Goal: Task Accomplishment & Management: Manage account settings

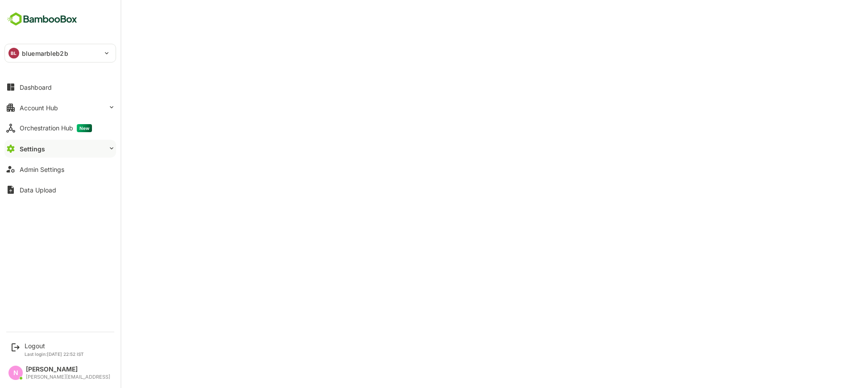
click at [21, 50] on div "BL bluemarbleb2b" at bounding box center [55, 53] width 100 height 18
click at [25, 348] on div "Logout" at bounding box center [54, 346] width 59 height 8
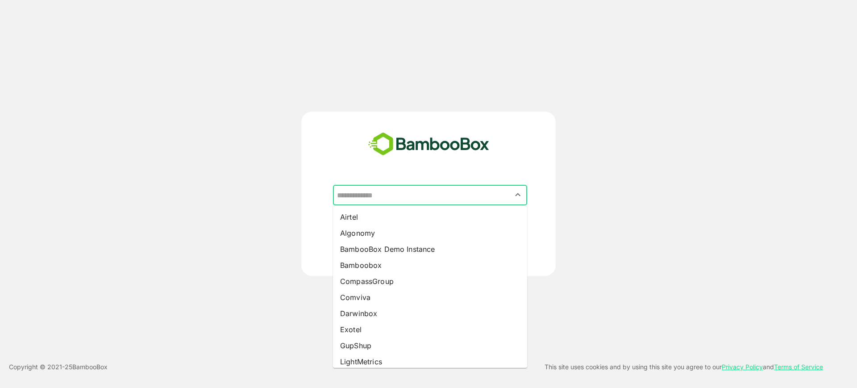
click at [358, 197] on input "text" at bounding box center [430, 195] width 191 height 17
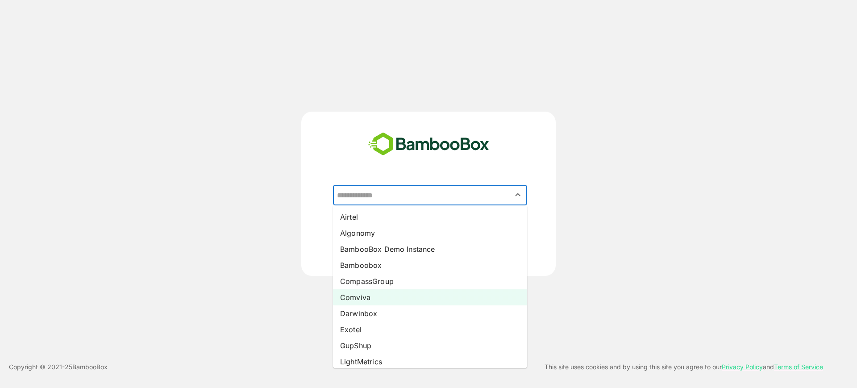
click at [367, 293] on li "Comviva" at bounding box center [430, 297] width 194 height 16
type input "*******"
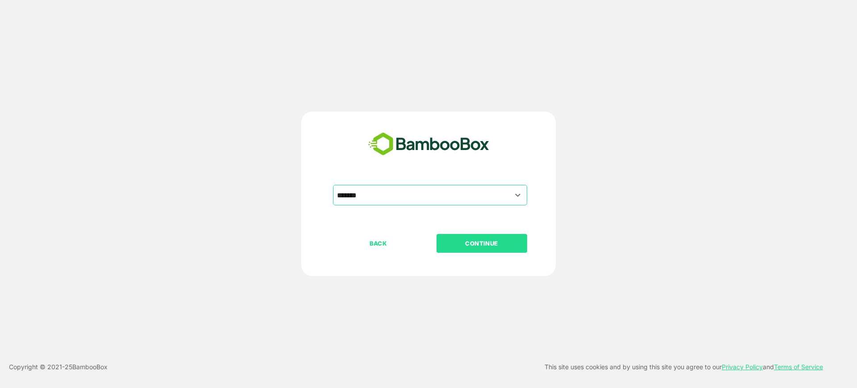
click at [476, 243] on p "CONTINUE" at bounding box center [481, 243] width 89 height 10
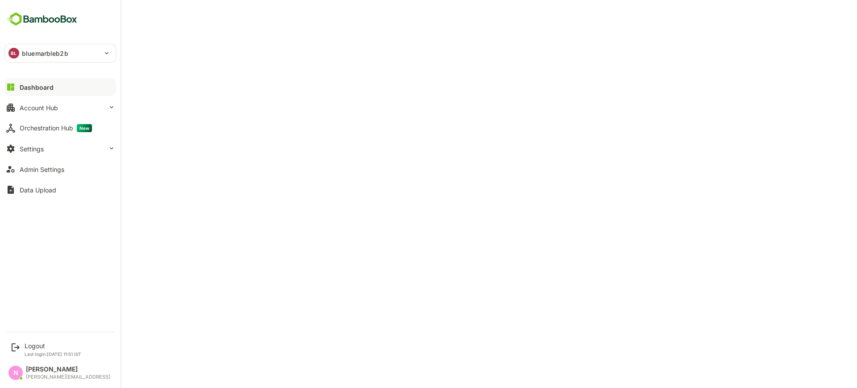
click at [31, 61] on div "BL bluemarbleb2b" at bounding box center [55, 53] width 100 height 18
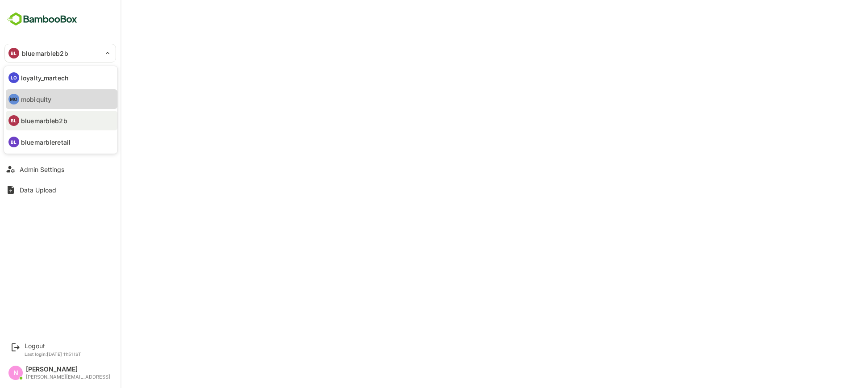
click at [47, 104] on li "MO mobiquity" at bounding box center [62, 99] width 112 height 20
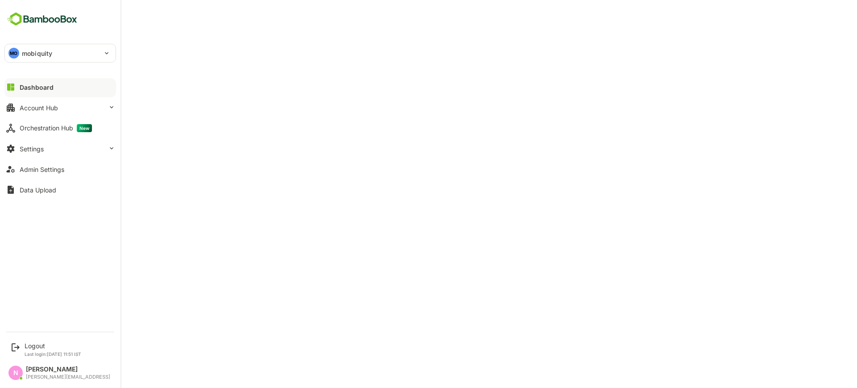
click at [28, 54] on p "mobiquity" at bounding box center [37, 53] width 30 height 9
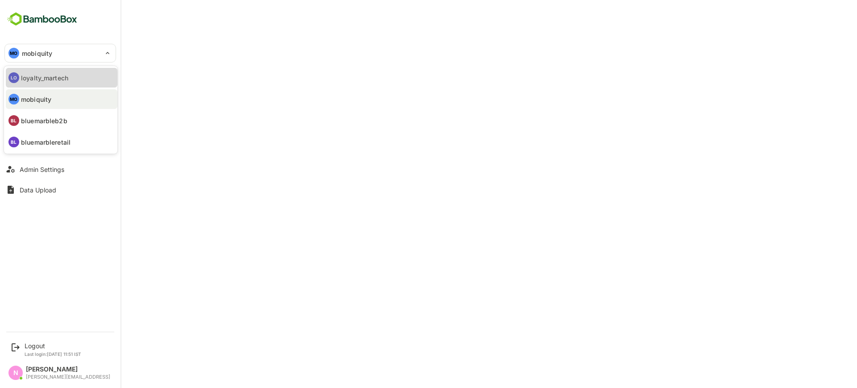
click at [40, 79] on p "loyalty_martech" at bounding box center [44, 77] width 47 height 9
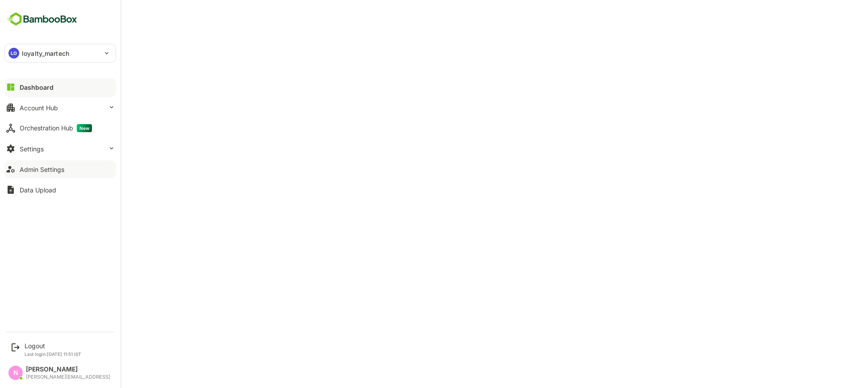
click at [22, 167] on div "Admin Settings" at bounding box center [42, 170] width 45 height 8
click at [64, 142] on button "Settings" at bounding box center [60, 149] width 112 height 18
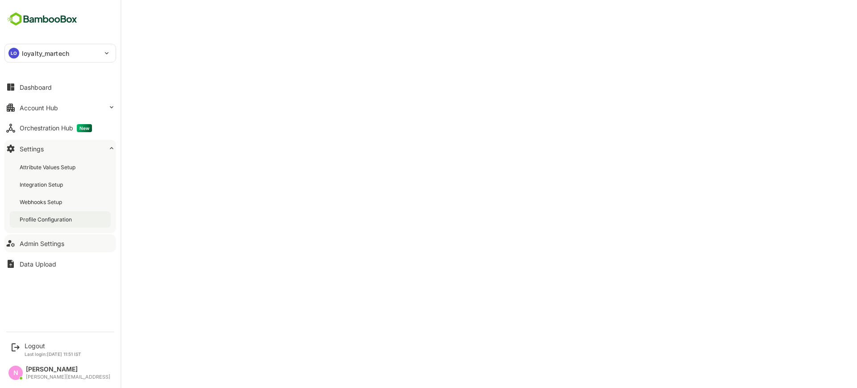
click at [56, 216] on div "Profile Configuration" at bounding box center [47, 220] width 54 height 8
click at [42, 241] on div "Admin Settings" at bounding box center [42, 244] width 45 height 8
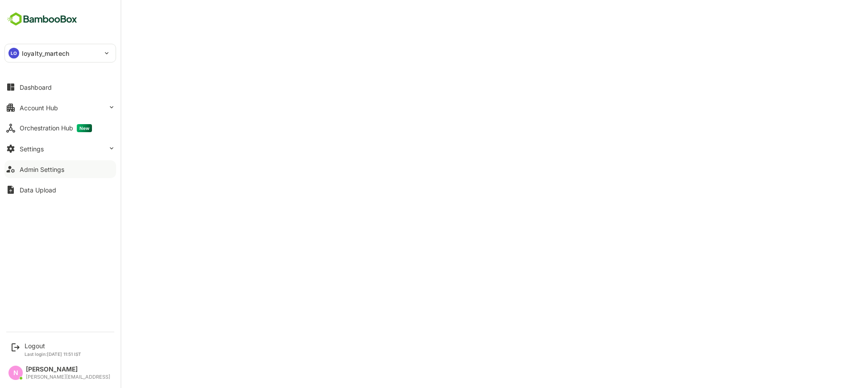
click at [42, 44] on div "LO loyalty_martech" at bounding box center [55, 53] width 100 height 18
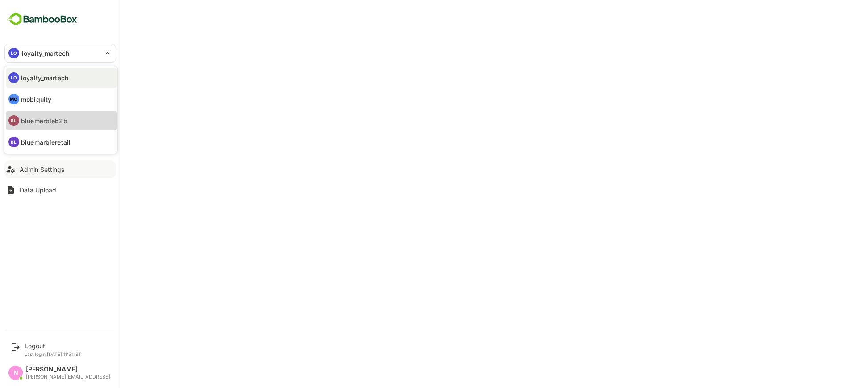
click at [46, 123] on p "bluemarbleb2b" at bounding box center [44, 120] width 46 height 9
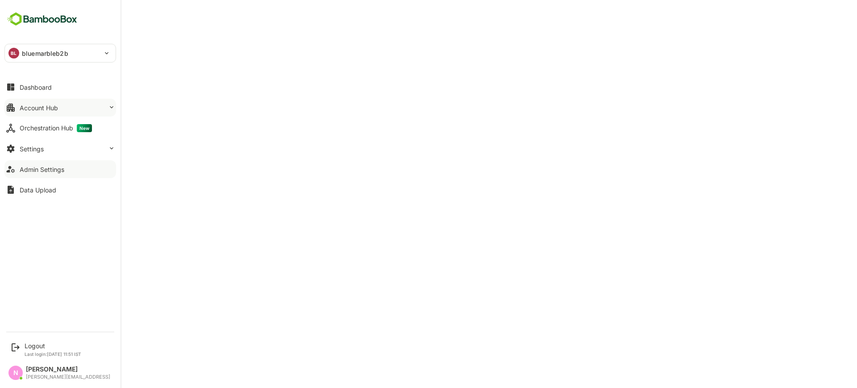
click at [29, 101] on button "Account Hub" at bounding box center [60, 108] width 112 height 18
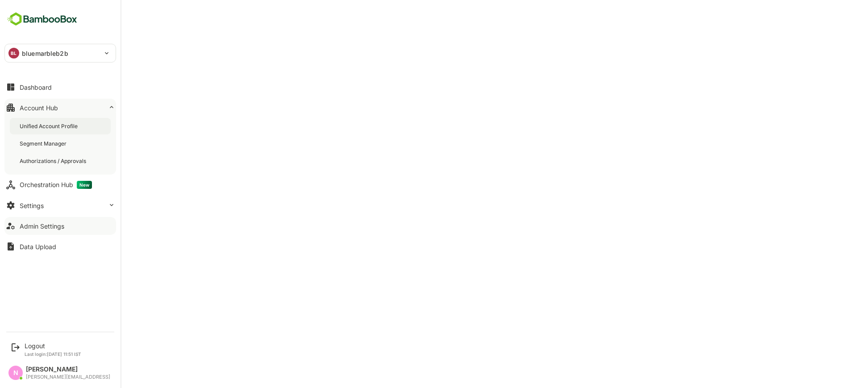
click at [34, 125] on div "Unified Account Profile" at bounding box center [50, 126] width 60 height 8
